Goal: Task Accomplishment & Management: Use online tool/utility

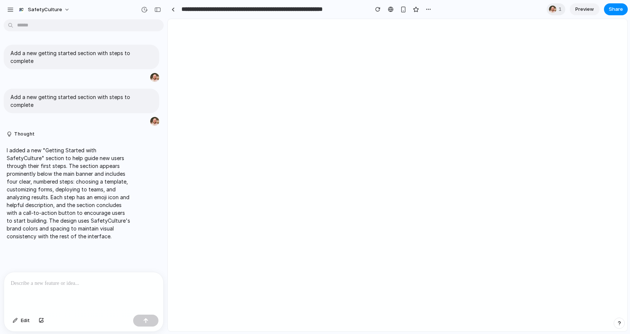
click at [9, 9] on div "button" at bounding box center [10, 9] width 7 height 7
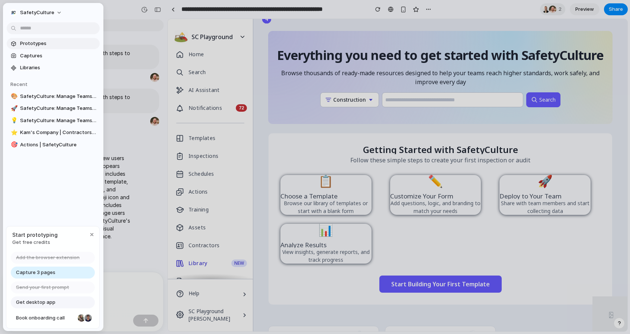
click at [33, 42] on span "Prototypes" at bounding box center [58, 43] width 77 height 7
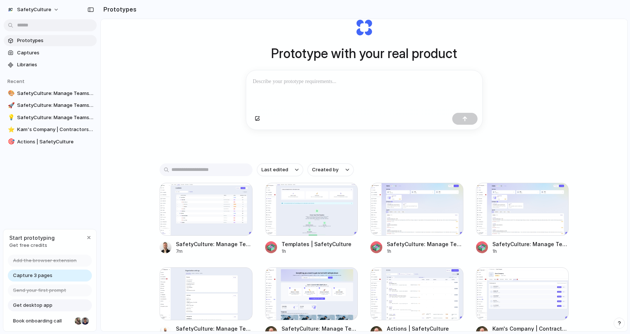
scroll to position [125, 0]
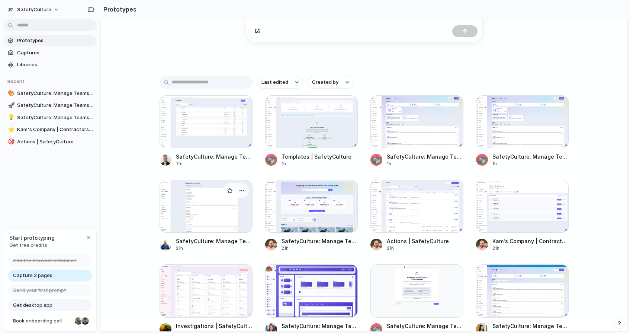
click at [198, 211] on div at bounding box center [206, 206] width 93 height 53
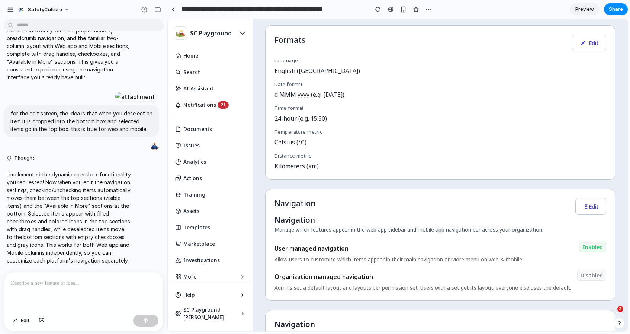
scroll to position [250, 0]
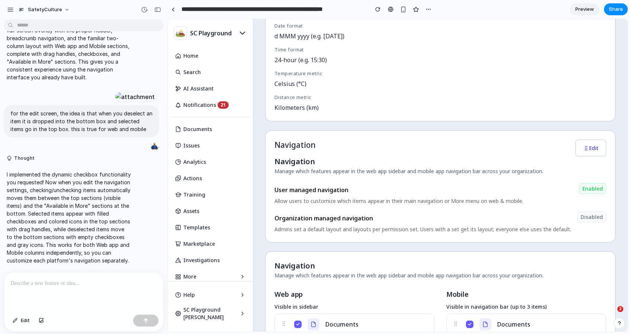
click at [596, 149] on button "Edit" at bounding box center [591, 148] width 31 height 17
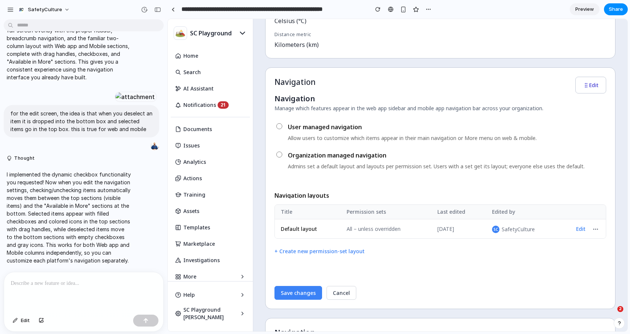
scroll to position [316, 0]
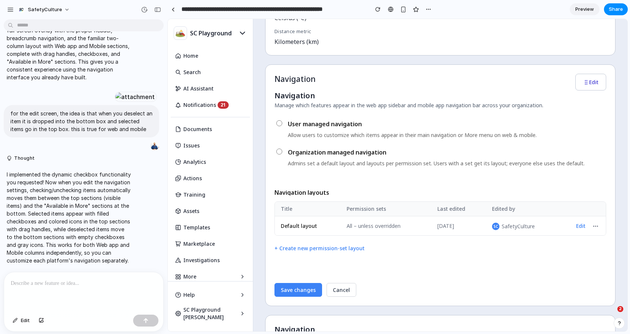
click at [580, 225] on button "Edit" at bounding box center [580, 226] width 15 height 10
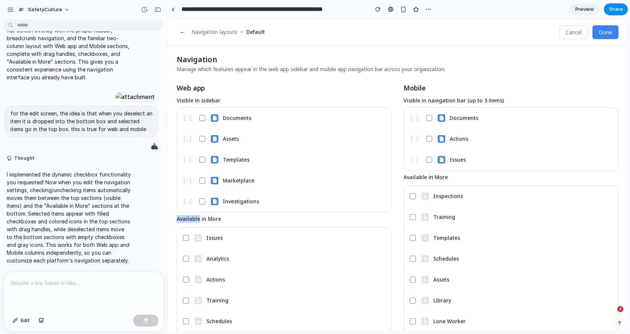
click at [186, 216] on span "Available in More" at bounding box center [284, 218] width 215 height 7
click at [179, 32] on button "←" at bounding box center [183, 32] width 12 height 14
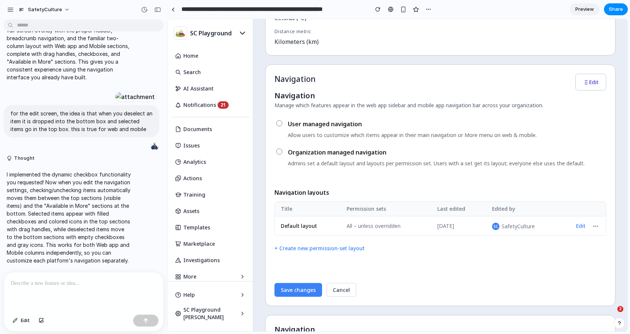
click at [576, 227] on button "Edit" at bounding box center [580, 226] width 15 height 10
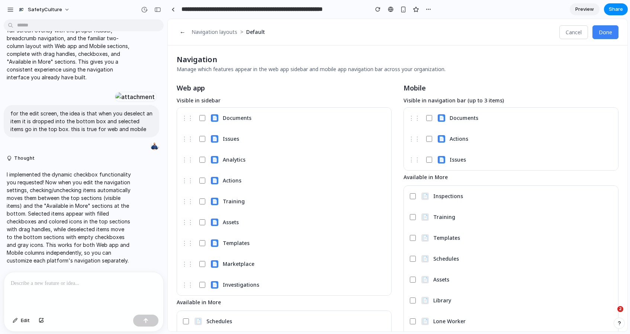
click at [182, 32] on button "←" at bounding box center [183, 32] width 12 height 14
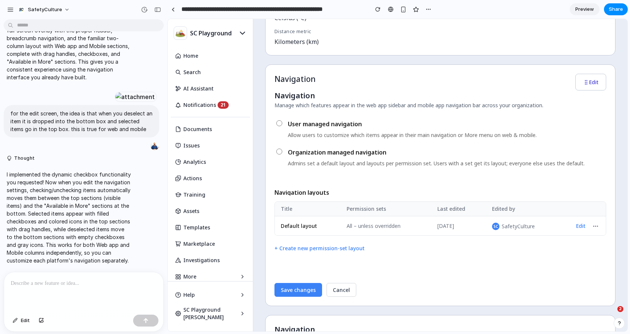
click at [77, 272] on div at bounding box center [83, 291] width 159 height 39
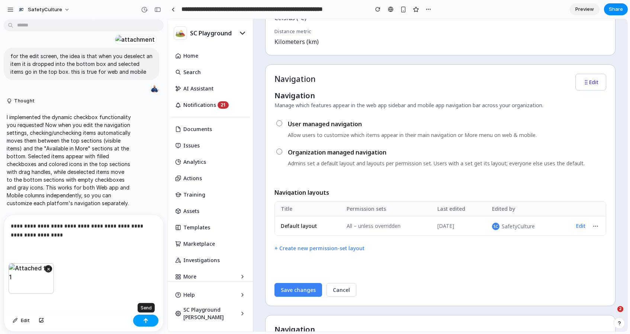
click at [151, 320] on button "button" at bounding box center [145, 320] width 25 height 12
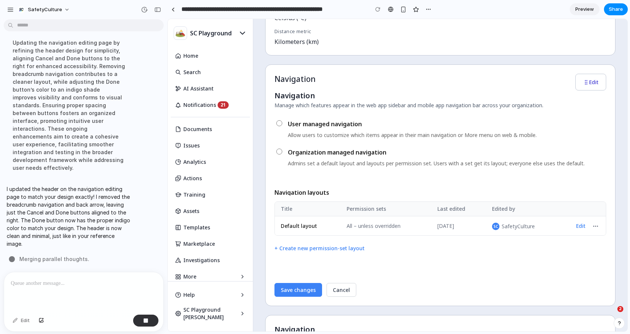
scroll to position [1644, 0]
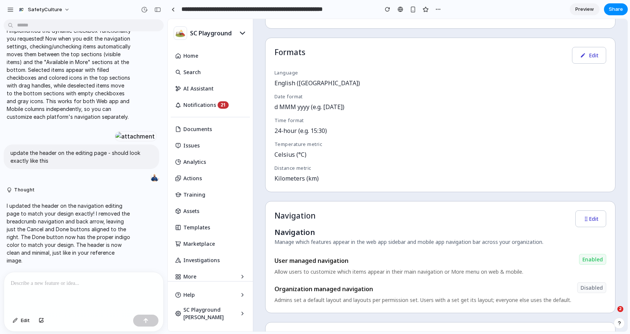
scroll to position [311, 0]
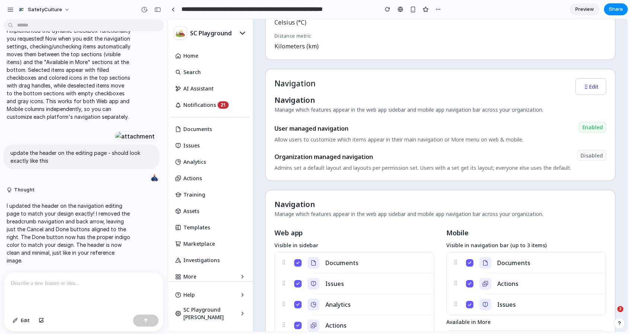
click at [595, 86] on button "Edit" at bounding box center [591, 86] width 31 height 17
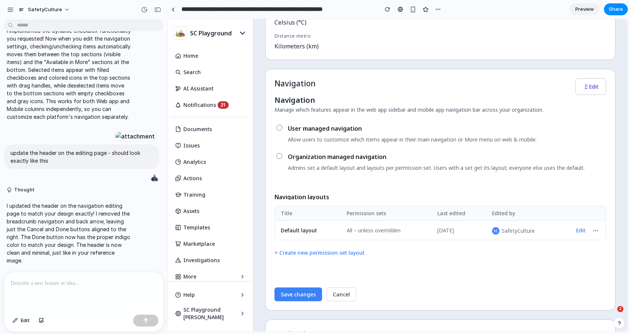
click at [579, 231] on button "Edit" at bounding box center [580, 230] width 15 height 10
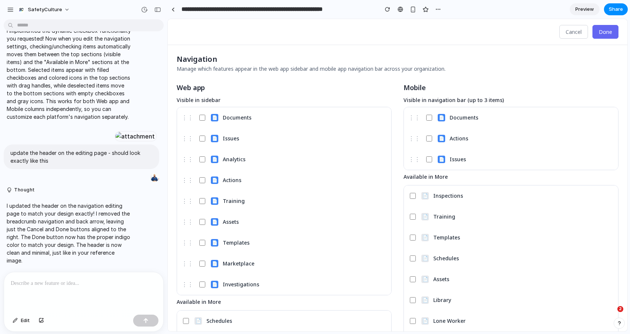
click at [55, 276] on div at bounding box center [83, 291] width 159 height 39
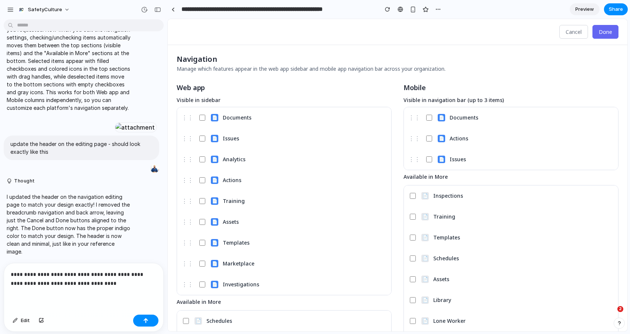
click at [103, 285] on p "**********" at bounding box center [84, 279] width 146 height 18
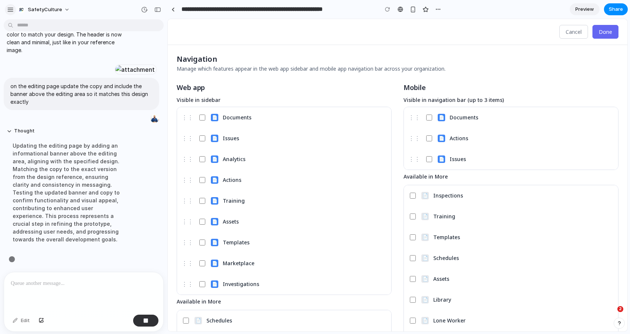
scroll to position [1724, 0]
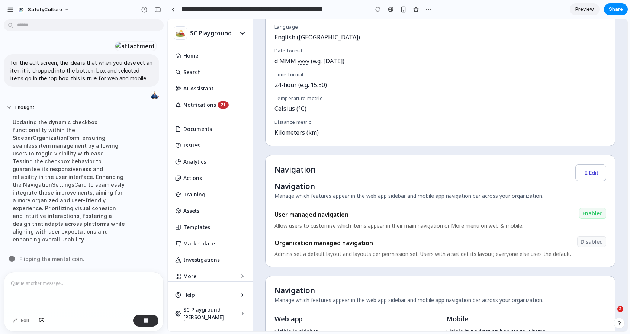
scroll to position [229, 0]
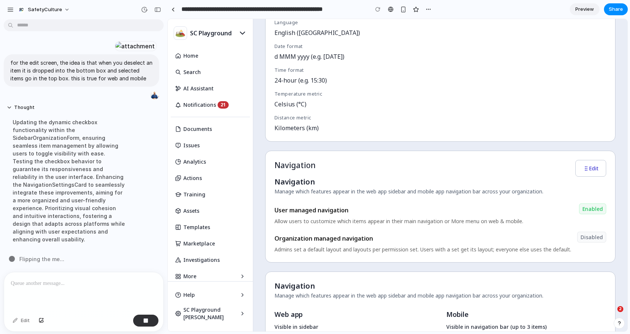
click at [592, 172] on button "Edit" at bounding box center [591, 168] width 31 height 17
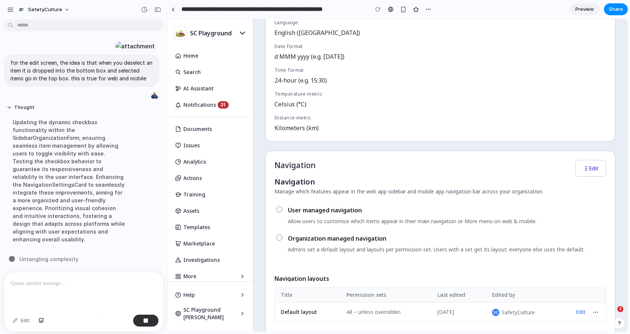
click at [584, 311] on button "Edit" at bounding box center [580, 312] width 15 height 10
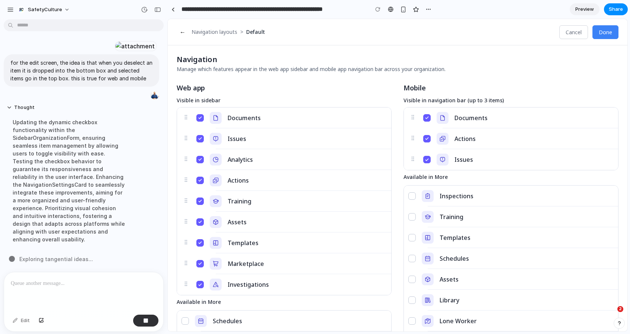
click at [202, 117] on button "Documents" at bounding box center [199, 117] width 7 height 7
